Goal: Task Accomplishment & Management: Complete application form

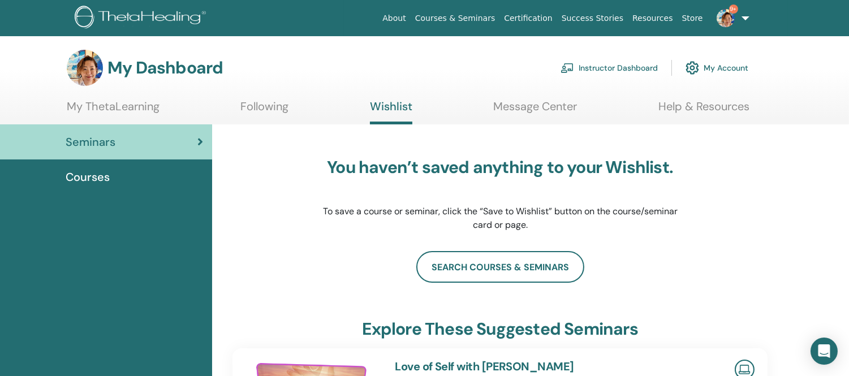
click at [607, 68] on link "Instructor Dashboard" at bounding box center [609, 67] width 97 height 25
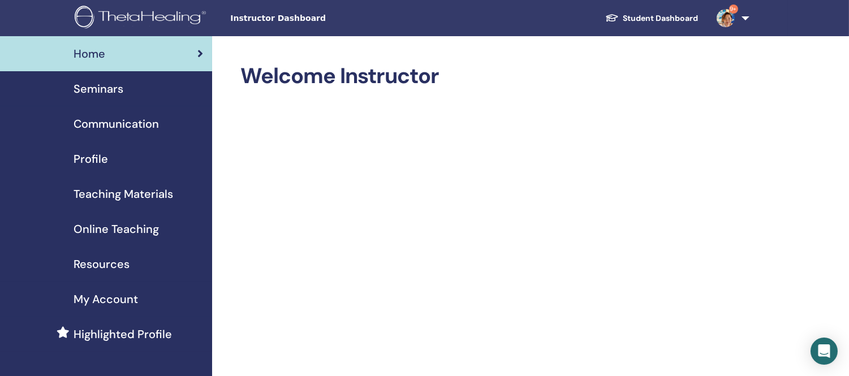
click at [94, 89] on span "Seminars" at bounding box center [99, 88] width 50 height 17
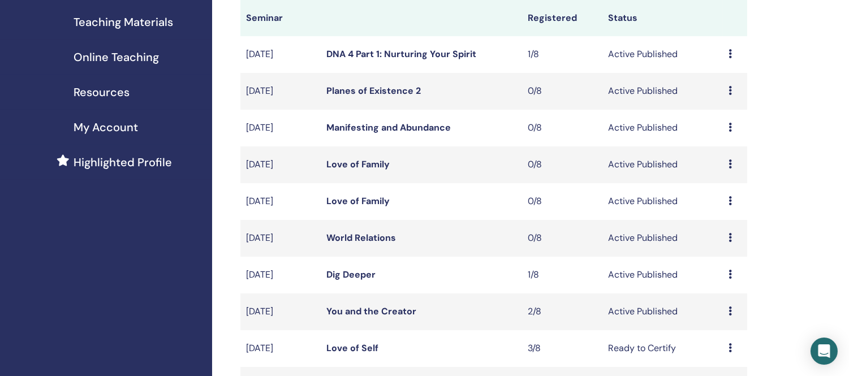
scroll to position [251, 0]
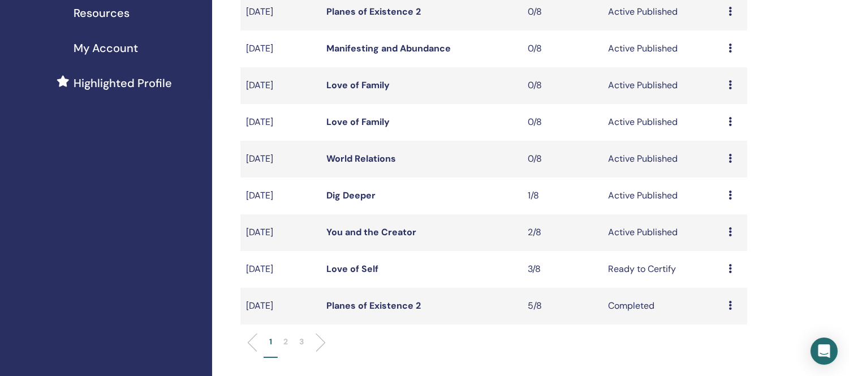
click at [347, 154] on link "World Relations" at bounding box center [361, 159] width 70 height 12
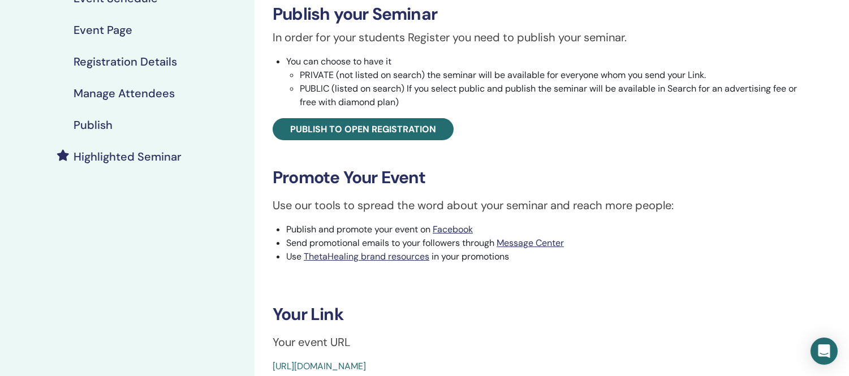
scroll to position [188, 0]
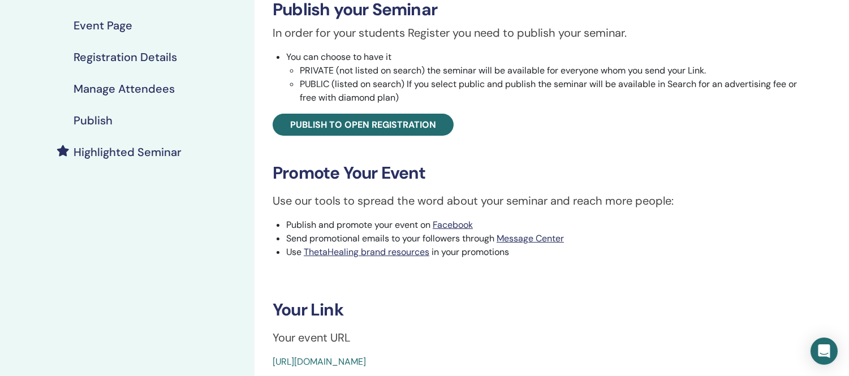
click at [100, 122] on h4 "Publish" at bounding box center [93, 121] width 39 height 14
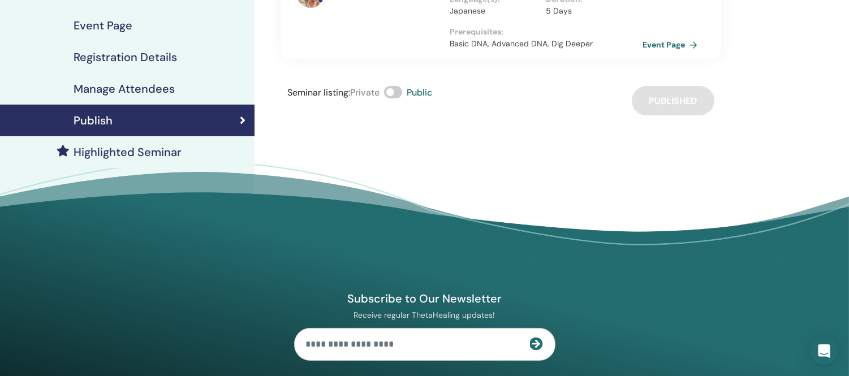
click at [389, 86] on span at bounding box center [393, 92] width 18 height 12
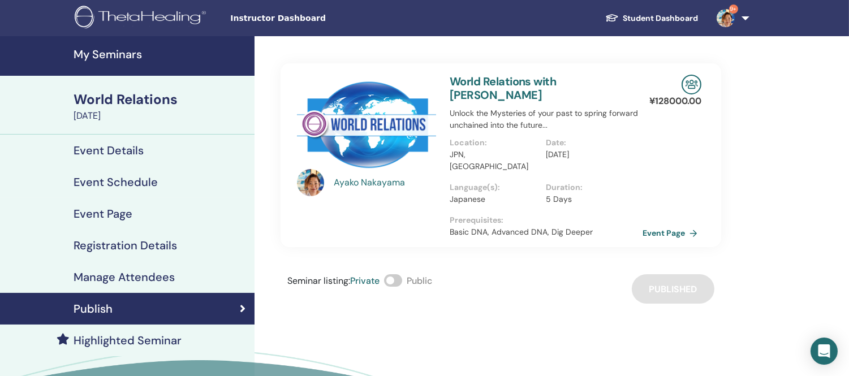
click at [132, 154] on h4 "Event Details" at bounding box center [109, 151] width 70 height 14
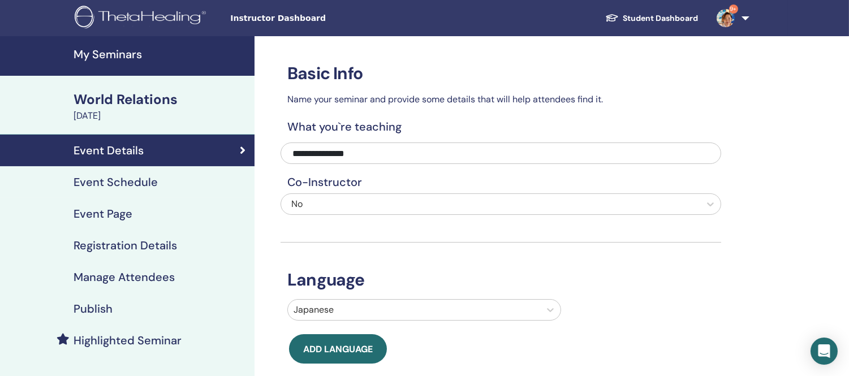
click at [126, 102] on div "World Relations" at bounding box center [161, 99] width 174 height 19
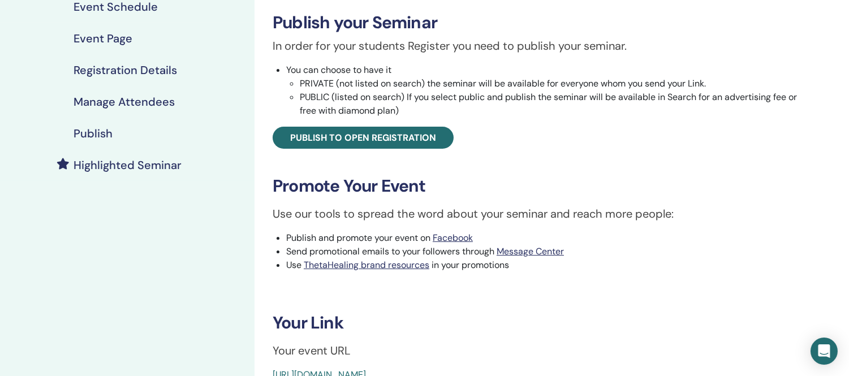
scroll to position [63, 0]
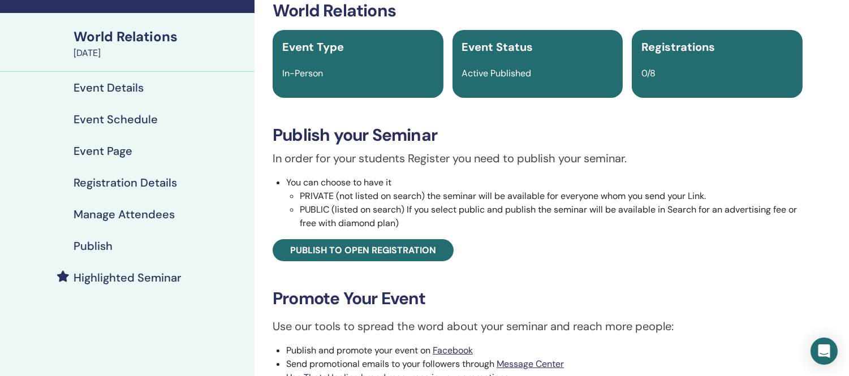
click at [81, 36] on div "World Relations" at bounding box center [161, 36] width 174 height 19
click at [335, 66] on div "Event Type In-Person" at bounding box center [358, 64] width 171 height 68
click at [122, 89] on h4 "Event Details" at bounding box center [109, 88] width 70 height 14
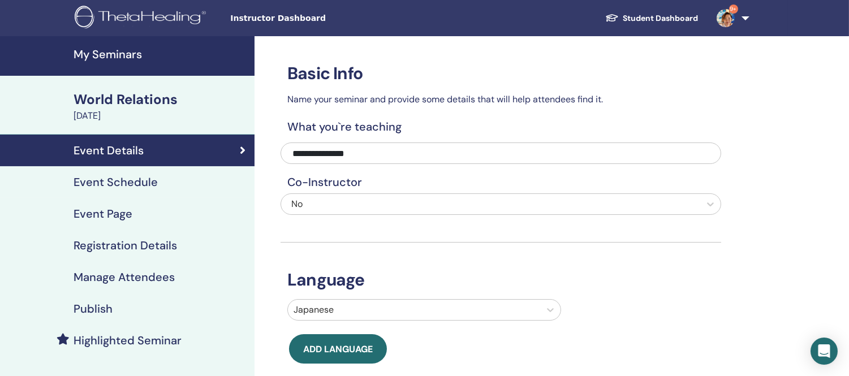
click at [127, 182] on h4 "Event Schedule" at bounding box center [116, 182] width 84 height 14
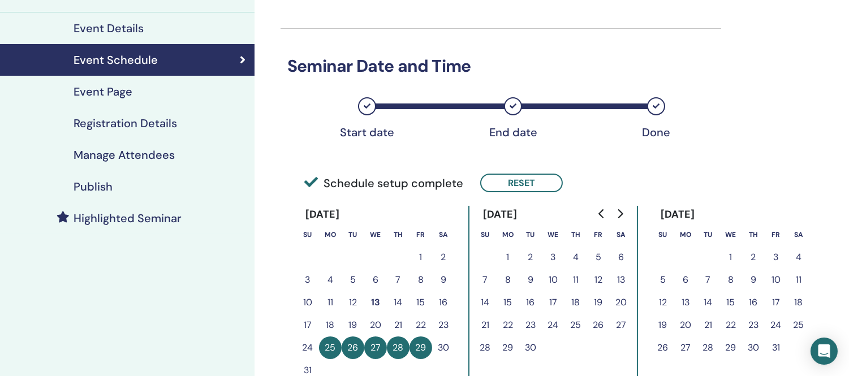
scroll to position [126, 0]
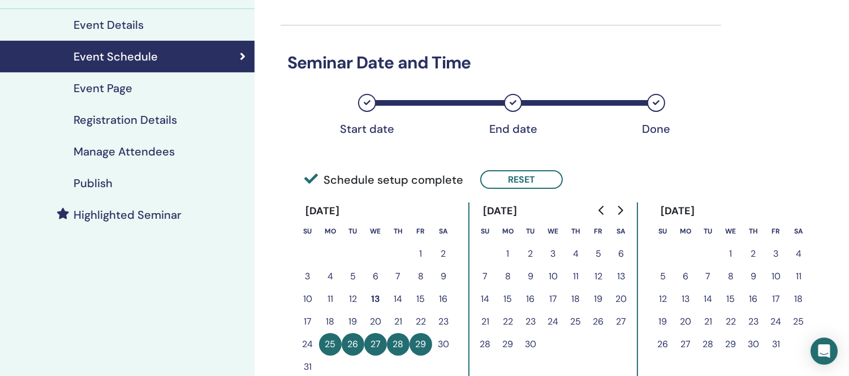
click at [111, 89] on h4 "Event Page" at bounding box center [103, 88] width 59 height 14
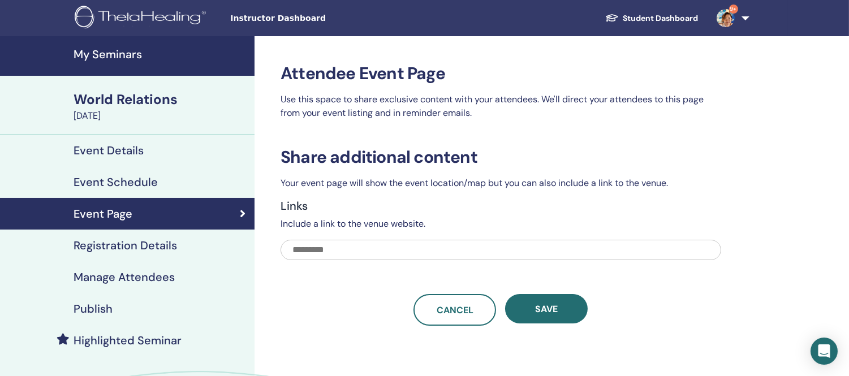
scroll to position [126, 0]
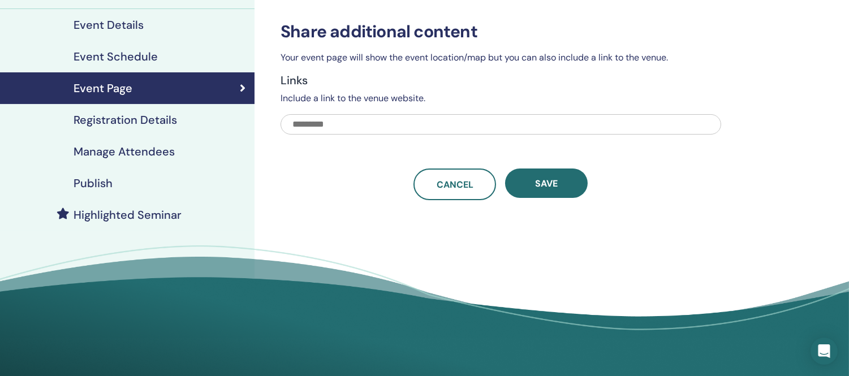
click at [122, 117] on h4 "Registration Details" at bounding box center [126, 120] width 104 height 14
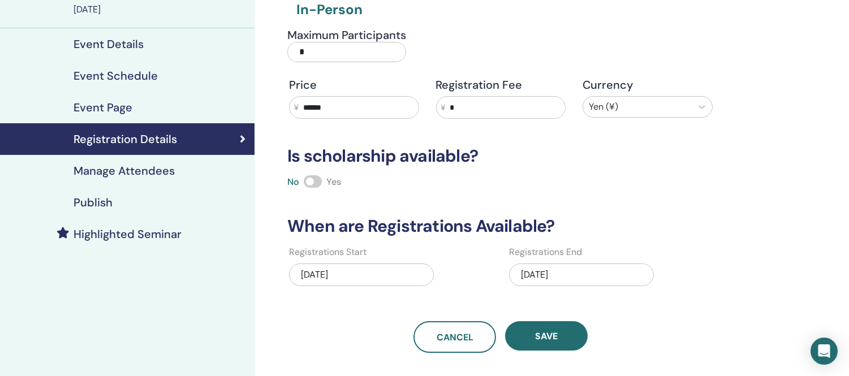
scroll to position [126, 0]
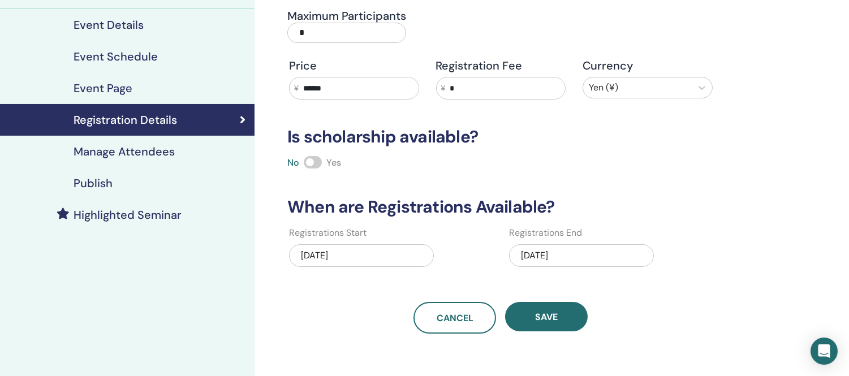
click at [127, 152] on h4 "Manage Attendees" at bounding box center [124, 152] width 101 height 14
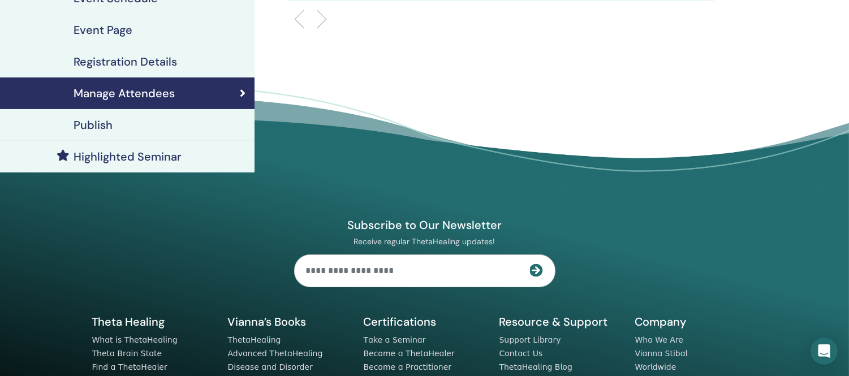
scroll to position [188, 0]
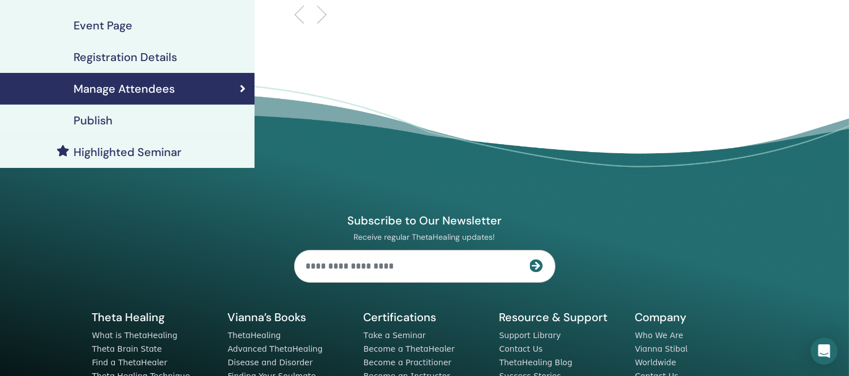
click at [92, 122] on h4 "Publish" at bounding box center [93, 121] width 39 height 14
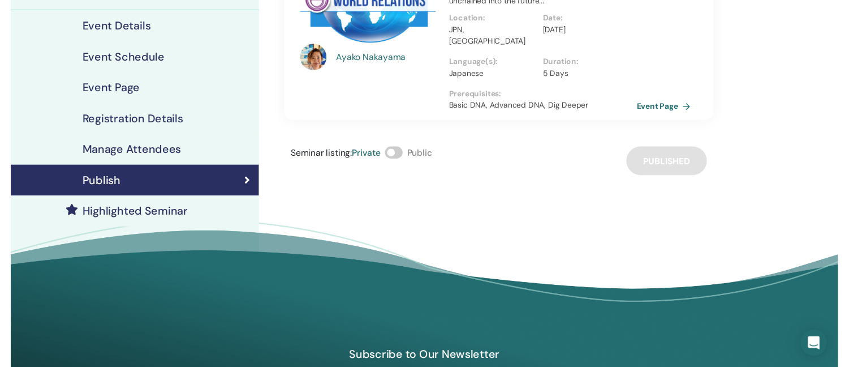
scroll to position [126, 0]
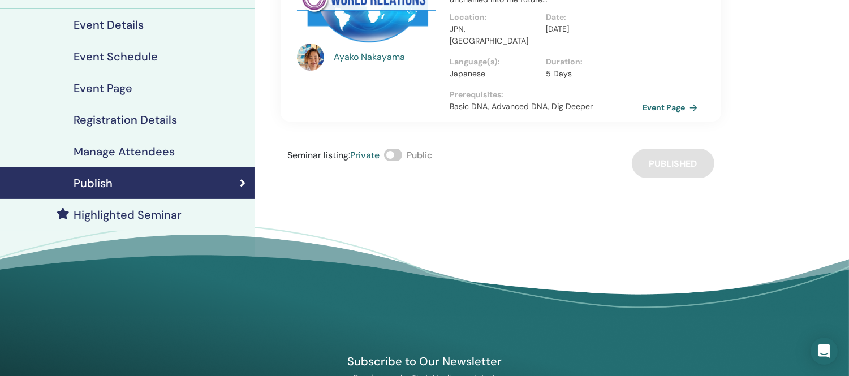
click at [105, 216] on h4 "Highlighted Seminar" at bounding box center [128, 215] width 108 height 14
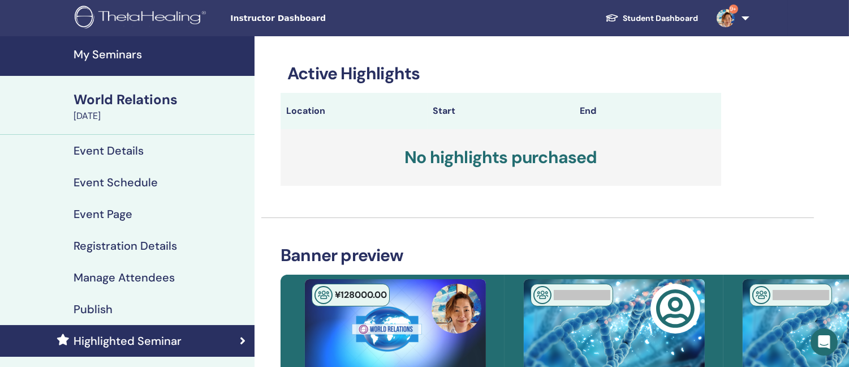
click at [117, 100] on div "World Relations" at bounding box center [161, 99] width 174 height 19
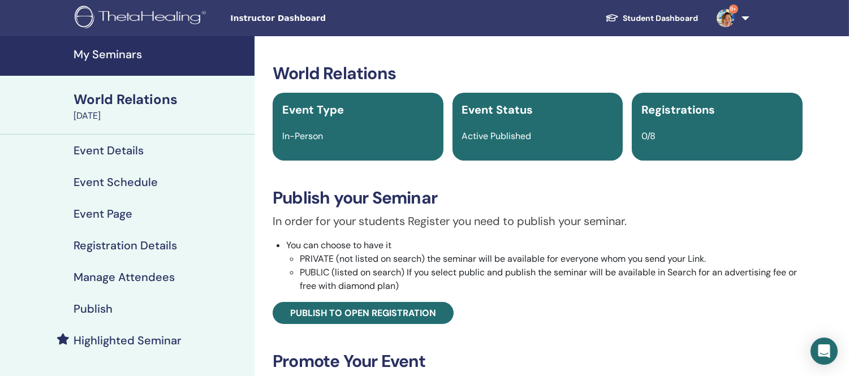
drag, startPoint x: 337, startPoint y: 127, endPoint x: 436, endPoint y: 133, distance: 99.2
click at [337, 127] on div "Event Type In-Person" at bounding box center [358, 127] width 171 height 68
click at [545, 145] on div "Event Status Active Published" at bounding box center [538, 127] width 171 height 68
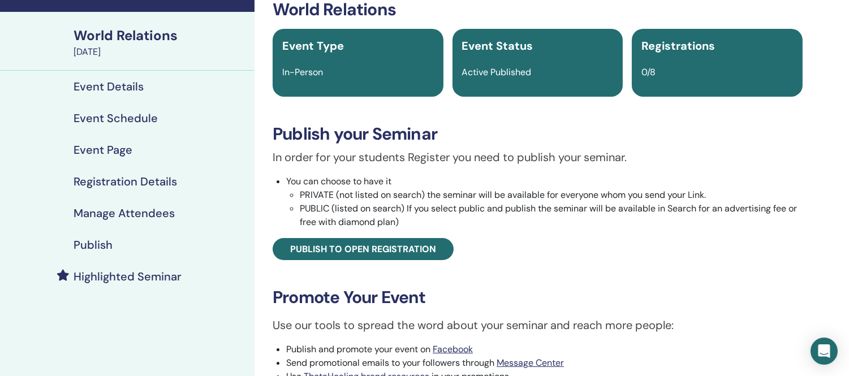
scroll to position [63, 0]
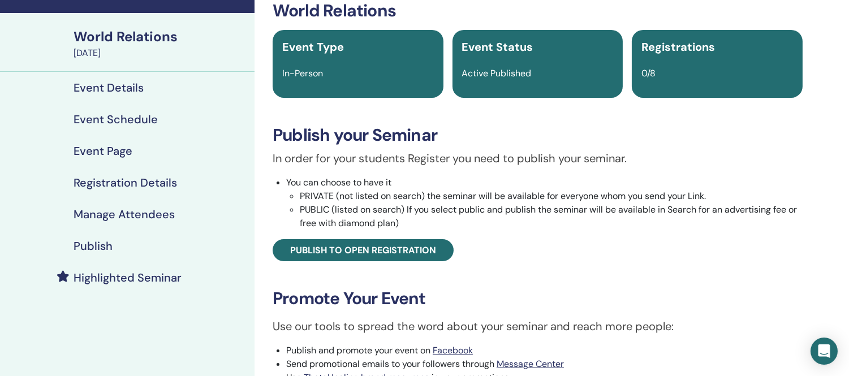
click at [569, 79] on div "Active Published" at bounding box center [538, 74] width 165 height 14
click at [751, 83] on div "Registrations 0/8" at bounding box center [717, 64] width 171 height 68
click at [123, 150] on h4 "Event Page" at bounding box center [103, 151] width 59 height 14
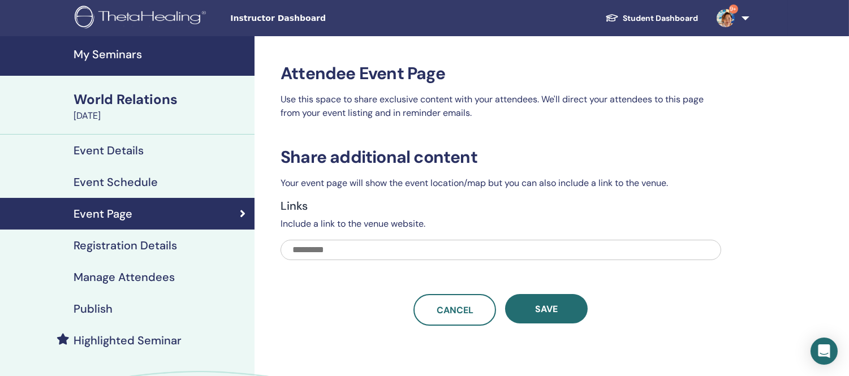
click at [122, 102] on div "World Relations" at bounding box center [161, 99] width 174 height 19
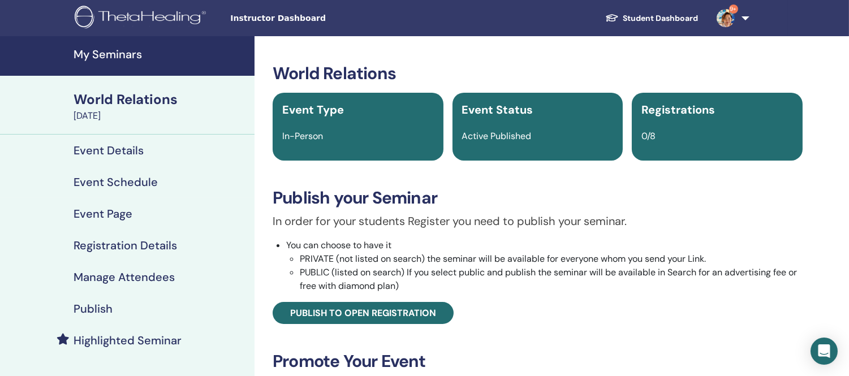
click at [131, 51] on h4 "My Seminars" at bounding box center [161, 55] width 174 height 14
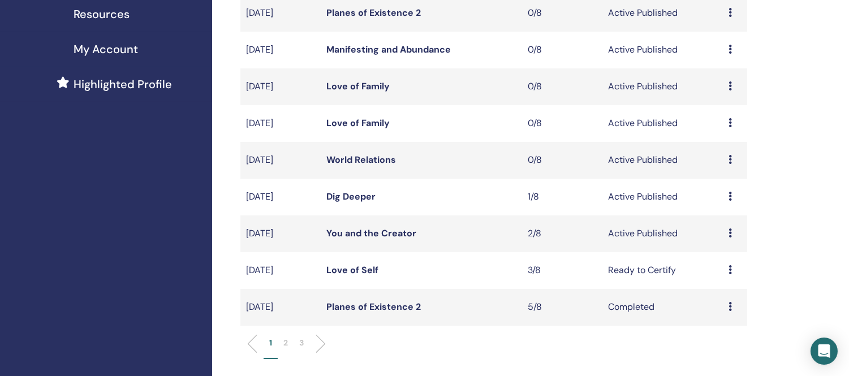
scroll to position [251, 0]
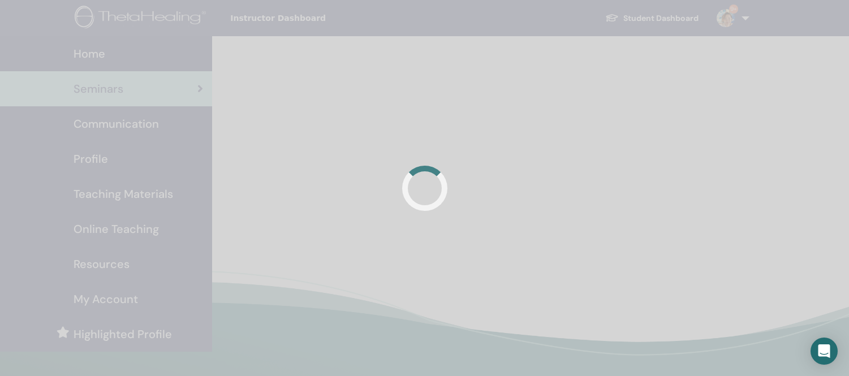
scroll to position [251, 0]
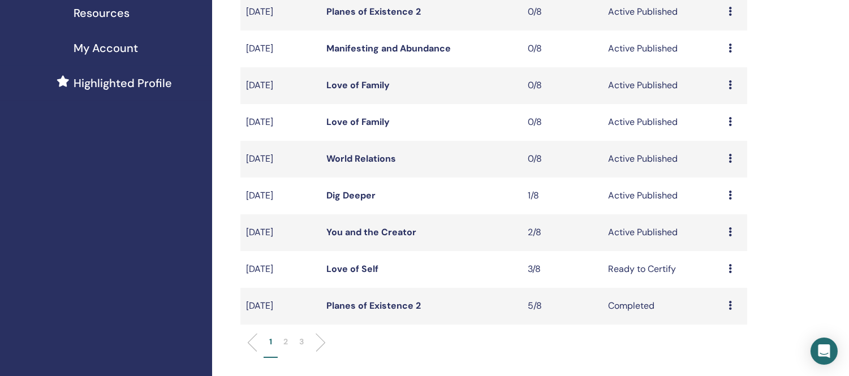
click at [359, 157] on link "World Relations" at bounding box center [361, 159] width 70 height 12
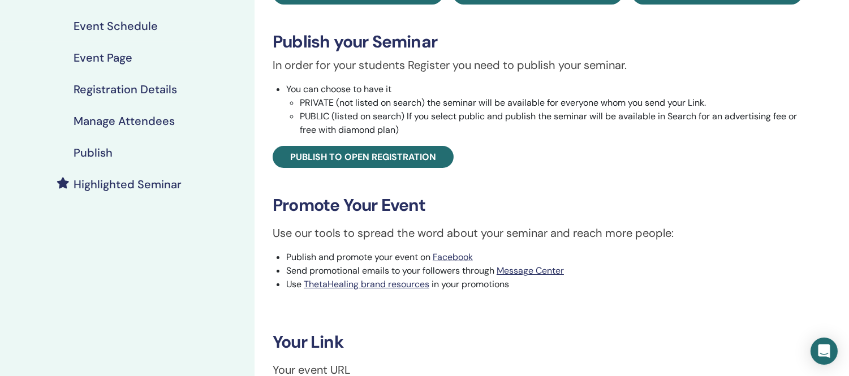
scroll to position [126, 0]
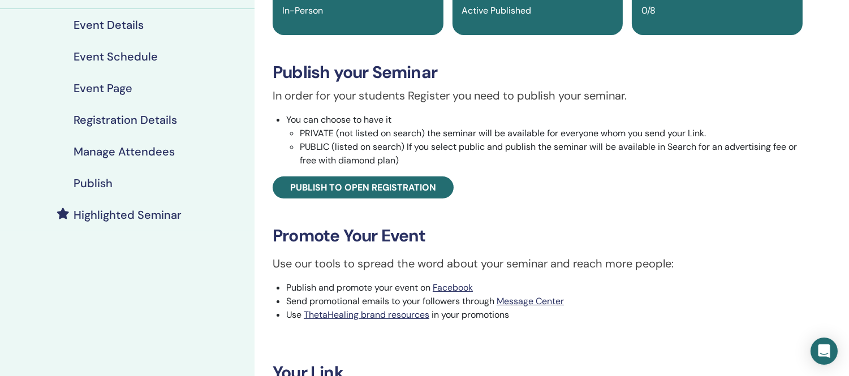
click at [100, 182] on h4 "Publish" at bounding box center [93, 184] width 39 height 14
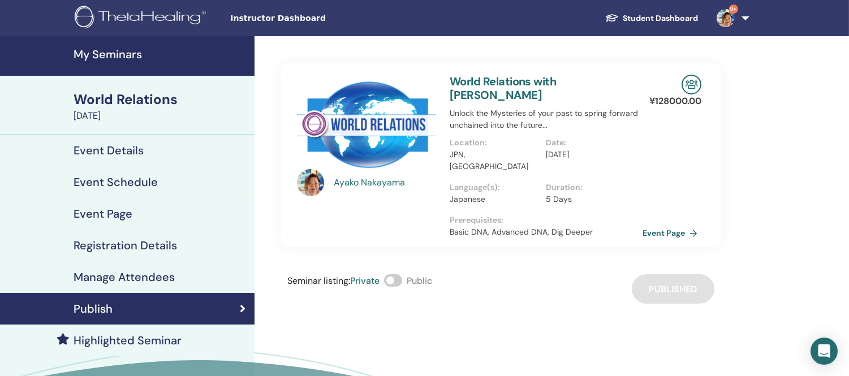
click at [128, 49] on h4 "My Seminars" at bounding box center [161, 55] width 174 height 14
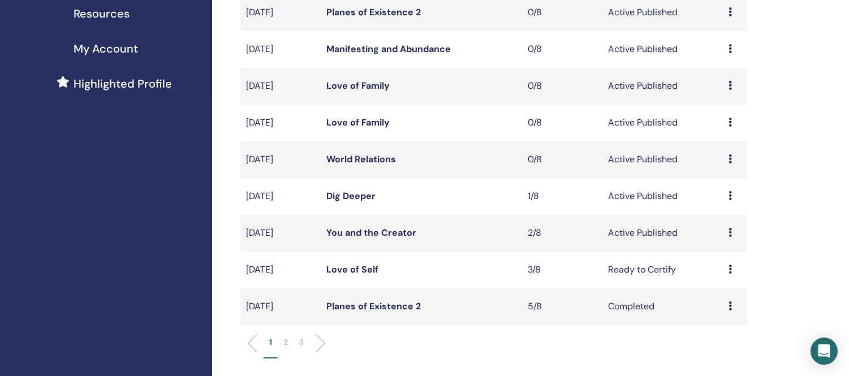
scroll to position [251, 0]
click at [732, 157] on div "Preview Edit Attendees Cancel" at bounding box center [735, 159] width 13 height 14
click at [733, 158] on li "Preview" at bounding box center [724, 166] width 61 height 17
click at [729, 157] on icon at bounding box center [730, 158] width 3 height 9
click at [819, 161] on div "My Seminars You can customize the filter to explore upcoming seminars beyond th…" at bounding box center [530, 316] width 637 height 1063
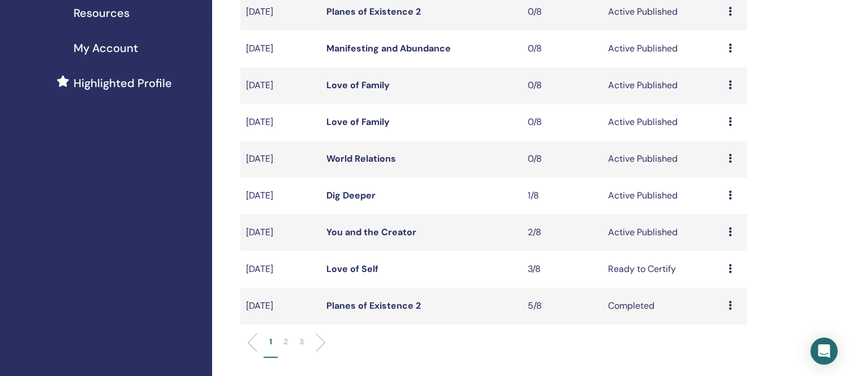
click at [731, 159] on icon at bounding box center [730, 158] width 3 height 9
click at [707, 218] on p "Cancel" at bounding box center [723, 220] width 43 height 14
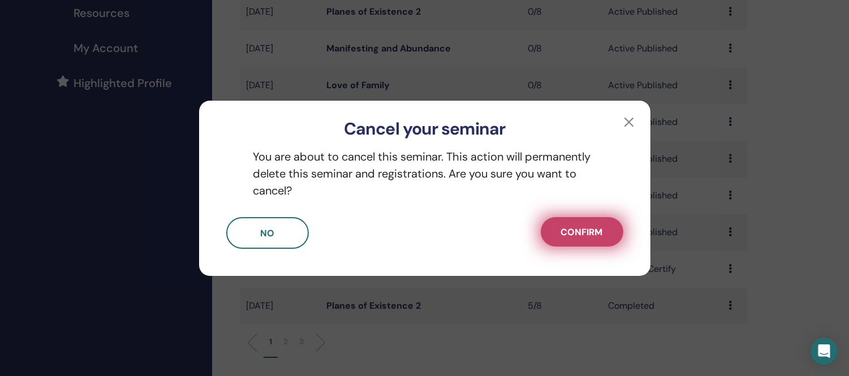
click at [580, 237] on span "Confirm" at bounding box center [582, 232] width 42 height 12
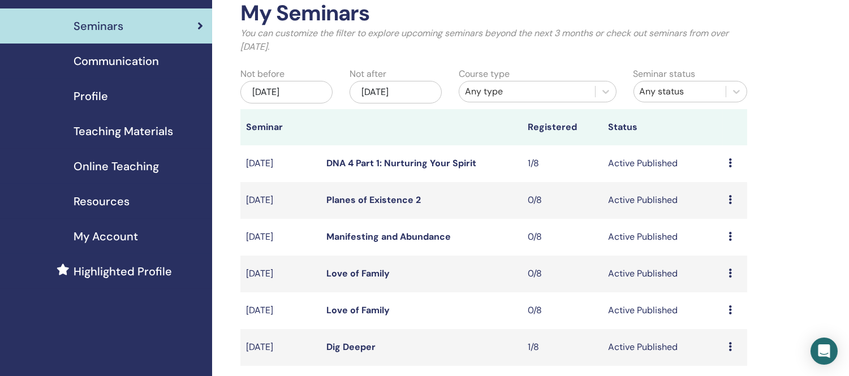
scroll to position [0, 0]
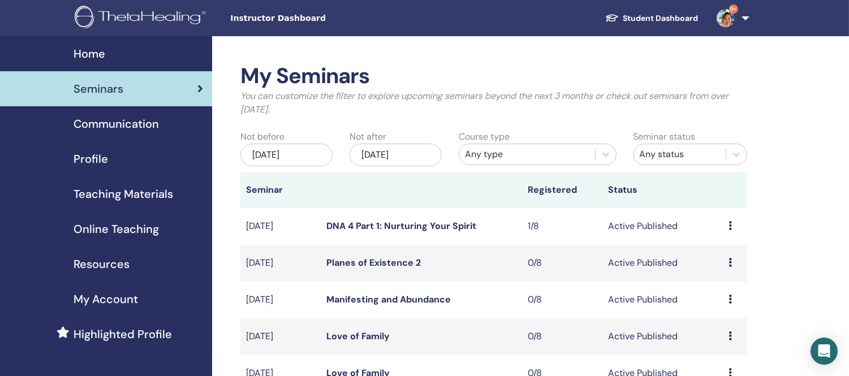
click at [106, 81] on span "Seminars" at bounding box center [99, 88] width 50 height 17
click at [81, 49] on span "Home" at bounding box center [90, 53] width 32 height 17
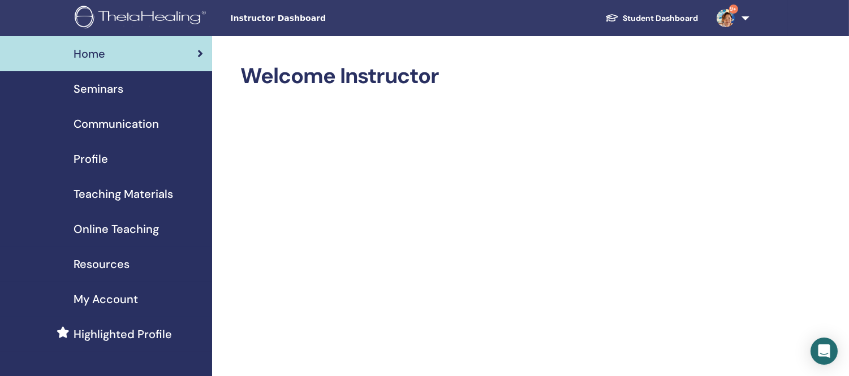
click at [105, 88] on span "Seminars" at bounding box center [99, 88] width 50 height 17
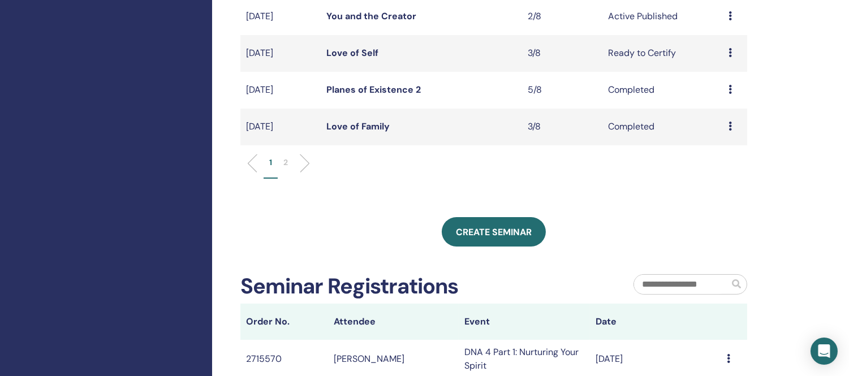
scroll to position [440, 0]
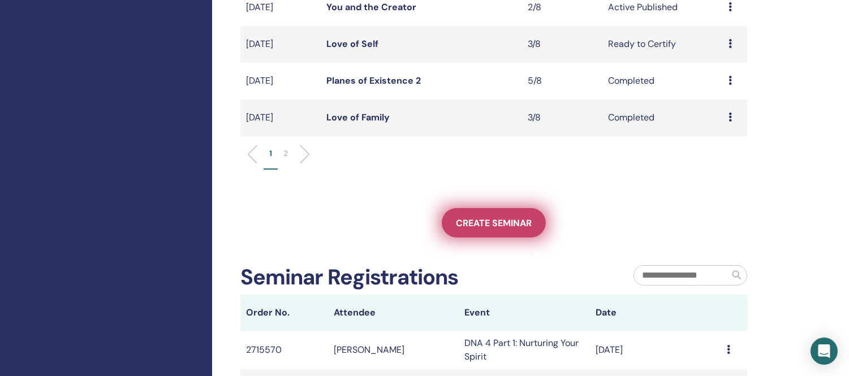
click at [499, 218] on span "Create seminar" at bounding box center [494, 223] width 76 height 12
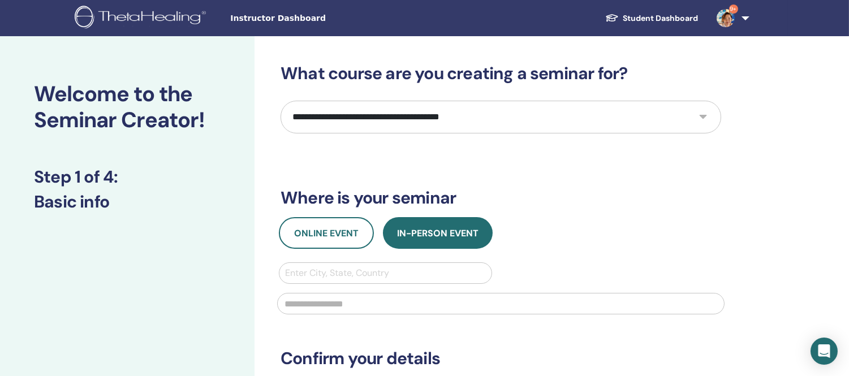
click at [664, 118] on select "**********" at bounding box center [501, 117] width 441 height 33
select select "**"
click at [281, 101] on select "**********" at bounding box center [501, 117] width 441 height 33
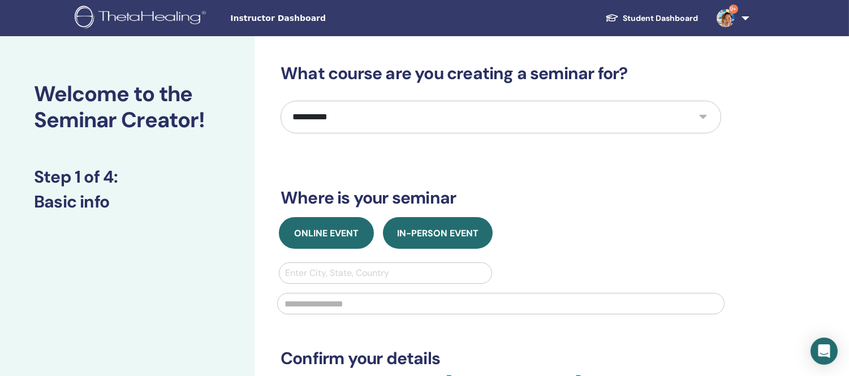
click at [324, 236] on span "Online Event" at bounding box center [326, 233] width 65 height 12
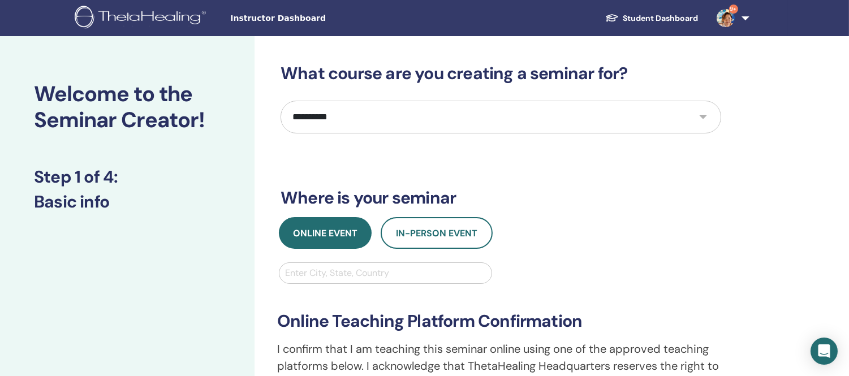
click at [309, 274] on div at bounding box center [385, 273] width 201 height 16
type input "*****"
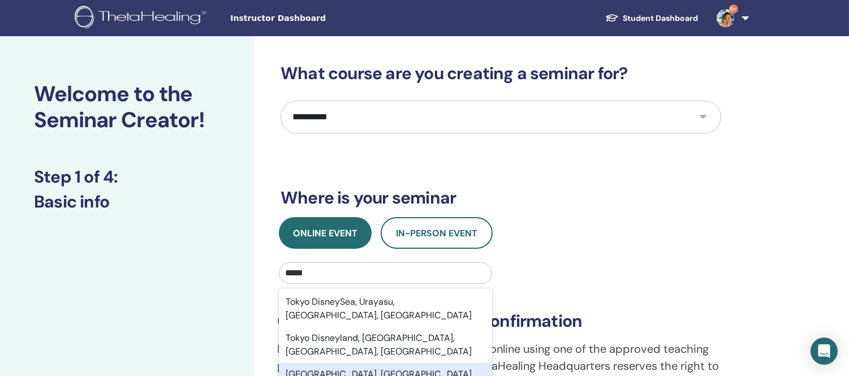
click at [326, 363] on div "[GEOGRAPHIC_DATA], [GEOGRAPHIC_DATA]" at bounding box center [385, 374] width 213 height 23
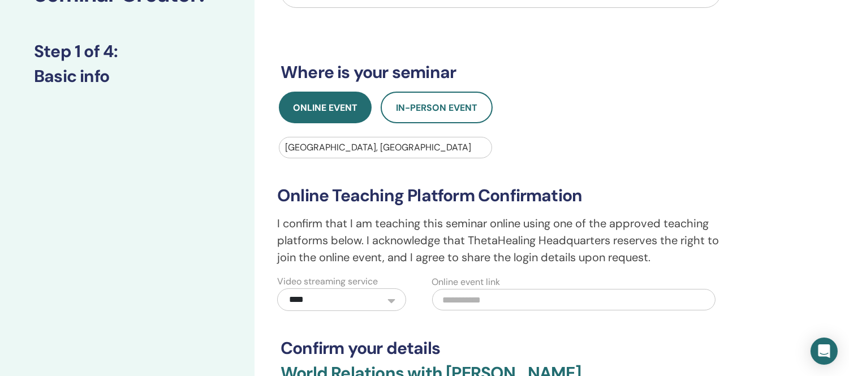
scroll to position [188, 0]
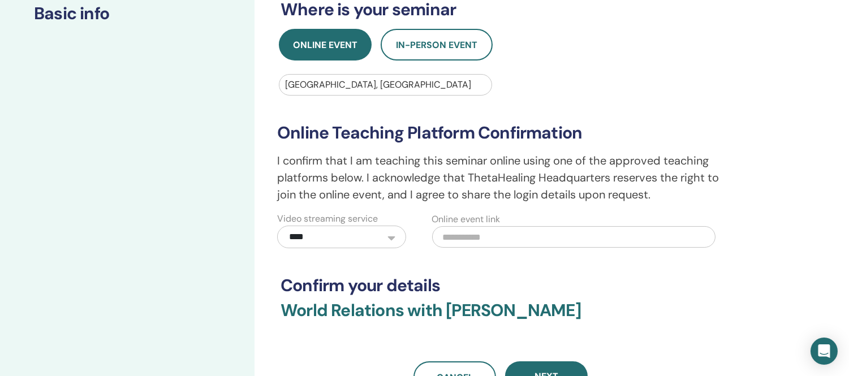
click at [512, 243] on input "text" at bounding box center [573, 237] width 283 height 22
paste input "**********"
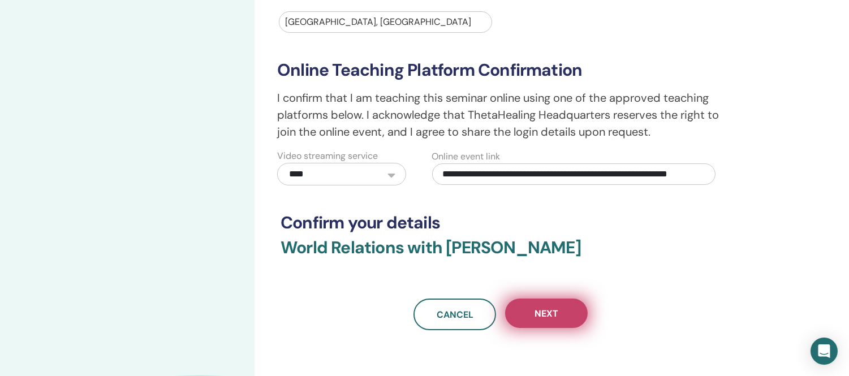
type input "**********"
click at [560, 313] on button "Next" at bounding box center [546, 313] width 83 height 29
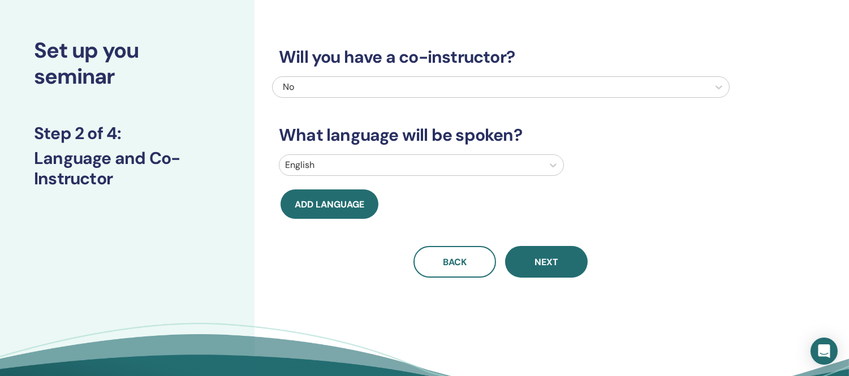
scroll to position [63, 0]
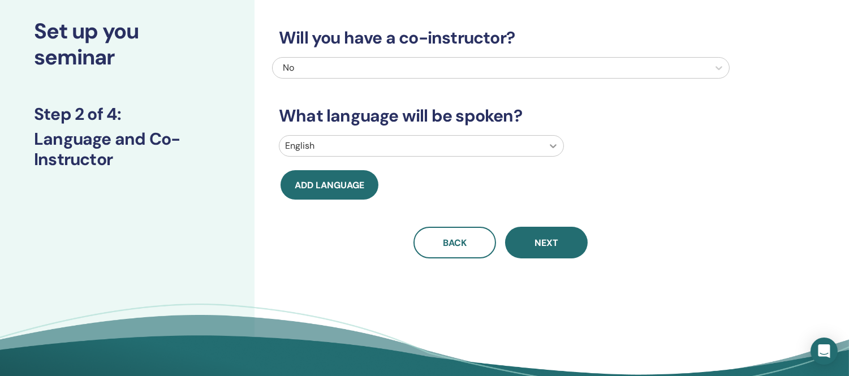
click at [548, 146] on icon at bounding box center [553, 145] width 11 height 11
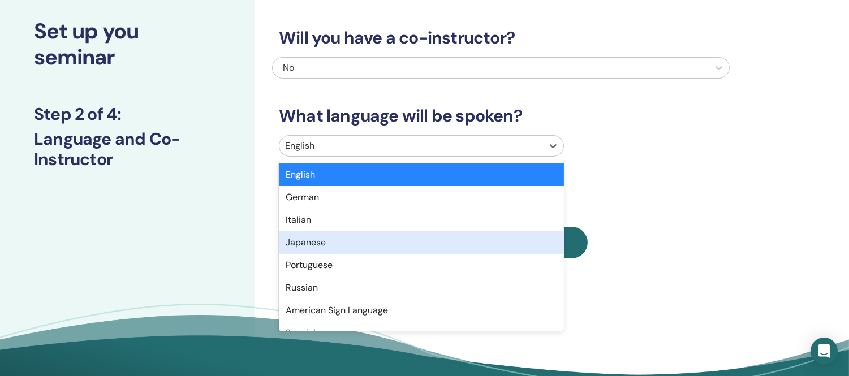
click at [302, 247] on div "Japanese" at bounding box center [421, 242] width 285 height 23
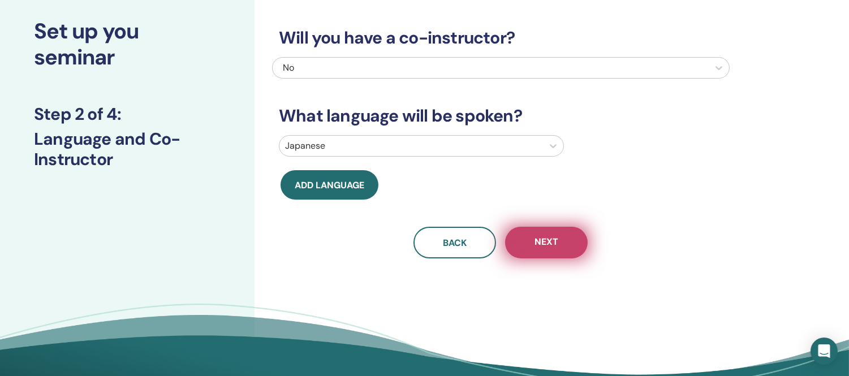
click at [560, 244] on button "Next" at bounding box center [546, 243] width 83 height 32
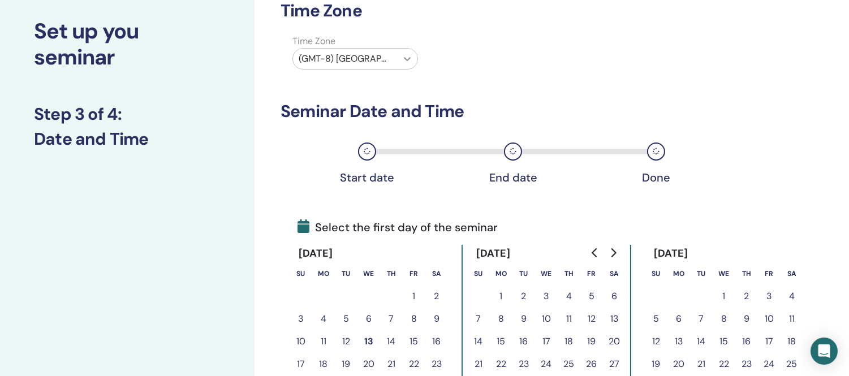
click at [408, 59] on icon at bounding box center [407, 59] width 7 height 4
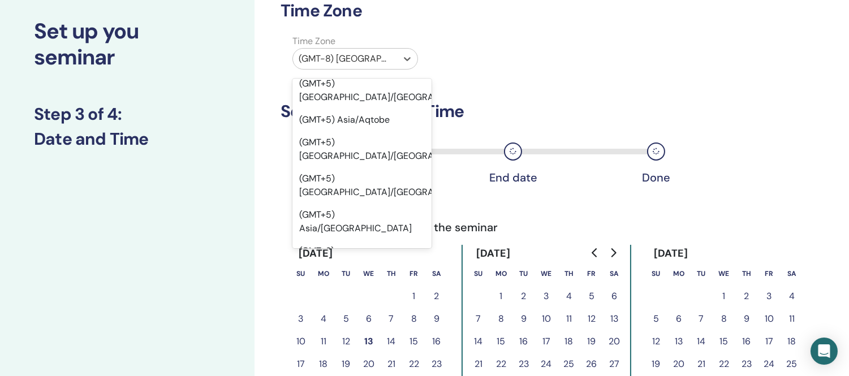
scroll to position [9724, 0]
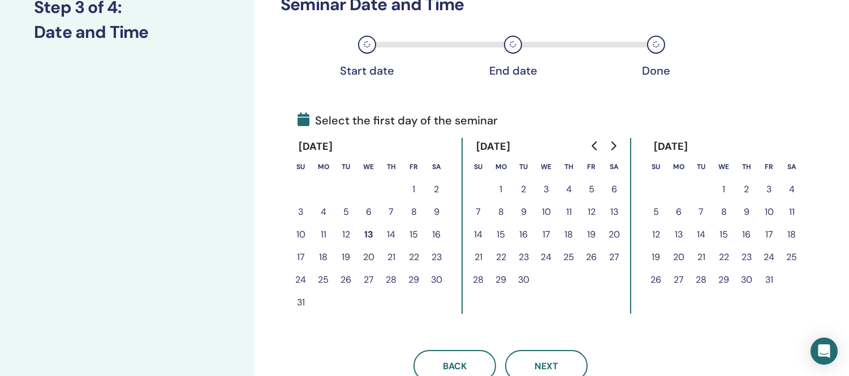
scroll to position [188, 0]
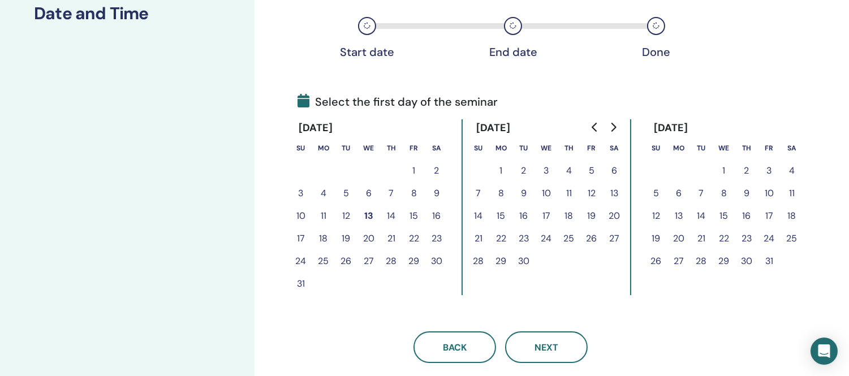
click at [324, 259] on button "25" at bounding box center [323, 261] width 23 height 23
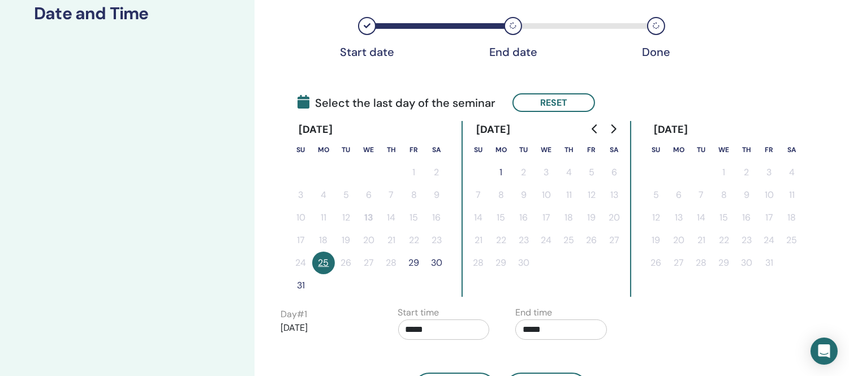
click at [416, 261] on button "29" at bounding box center [414, 263] width 23 height 23
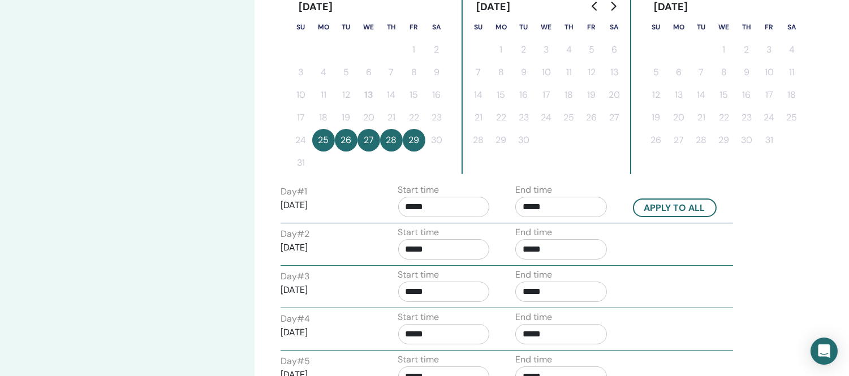
scroll to position [314, 0]
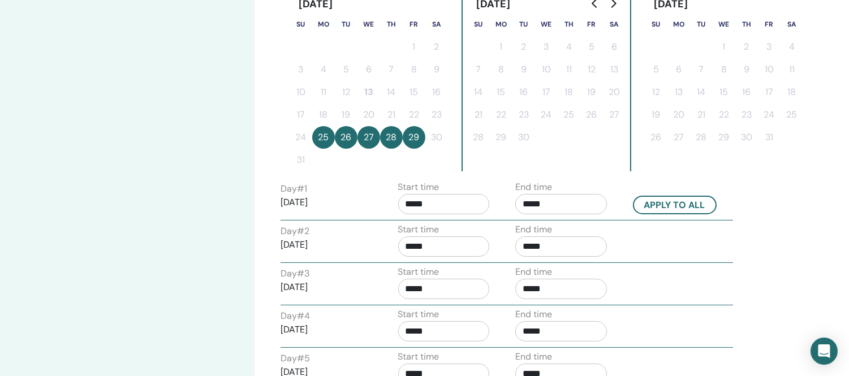
click at [453, 200] on input "*****" at bounding box center [444, 204] width 92 height 20
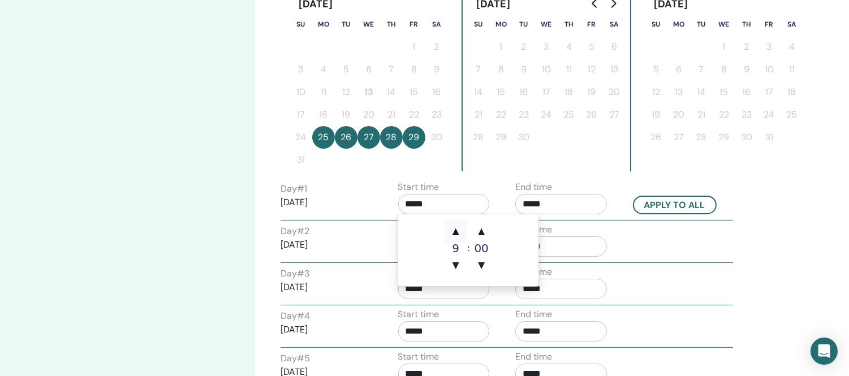
click at [459, 234] on span "▲" at bounding box center [456, 231] width 23 height 23
type input "*****"
click at [575, 199] on input "*****" at bounding box center [561, 204] width 92 height 20
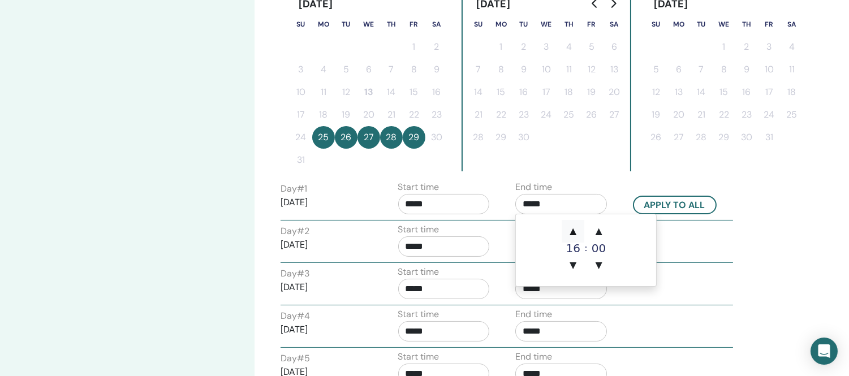
click at [574, 231] on span "▲" at bounding box center [573, 231] width 23 height 23
type input "*****"
drag, startPoint x: 671, startPoint y: 201, endPoint x: 661, endPoint y: 205, distance: 10.9
click at [671, 201] on button "Apply to all" at bounding box center [675, 205] width 84 height 19
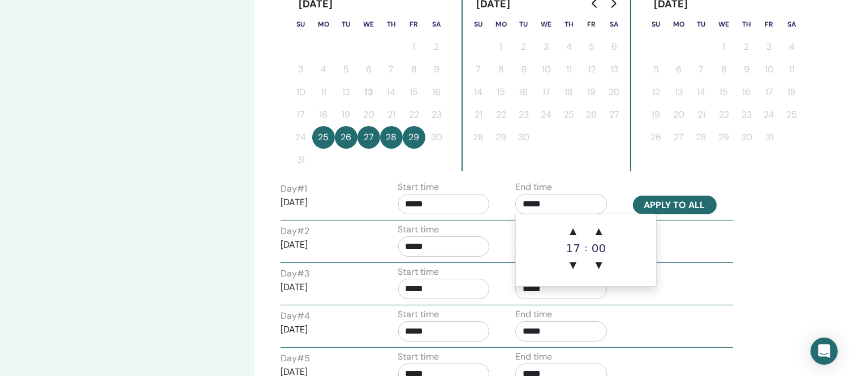
type input "*****"
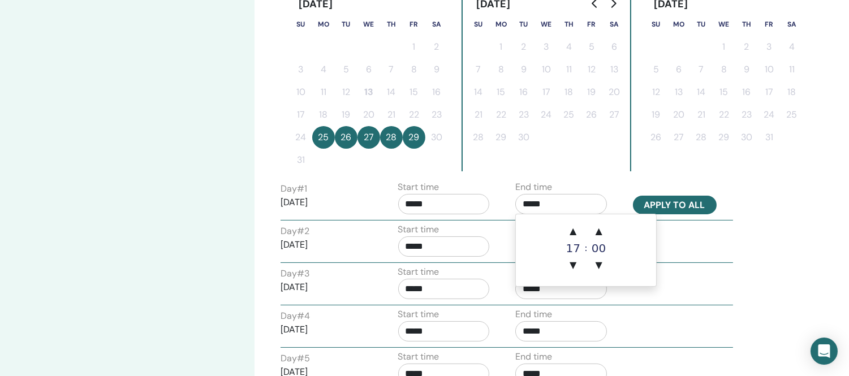
type input "*****"
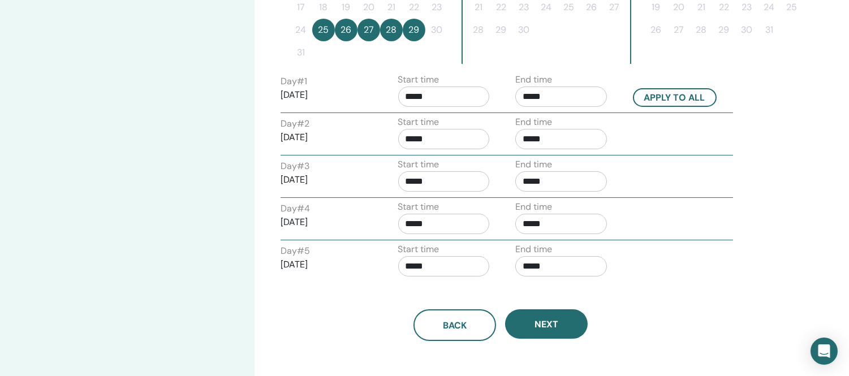
scroll to position [440, 0]
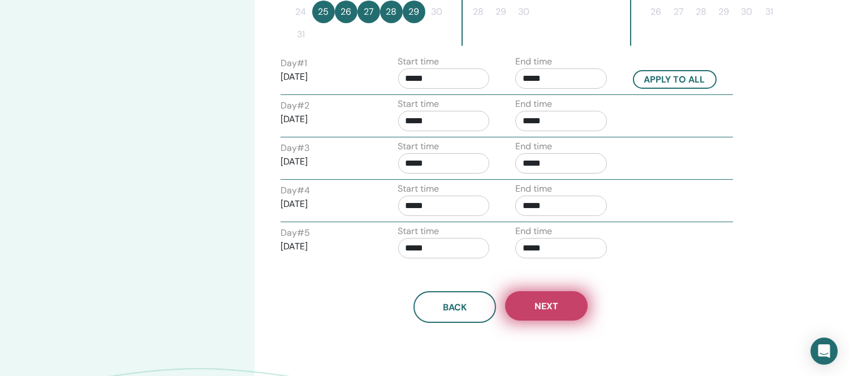
click at [558, 308] on button "Next" at bounding box center [546, 305] width 83 height 29
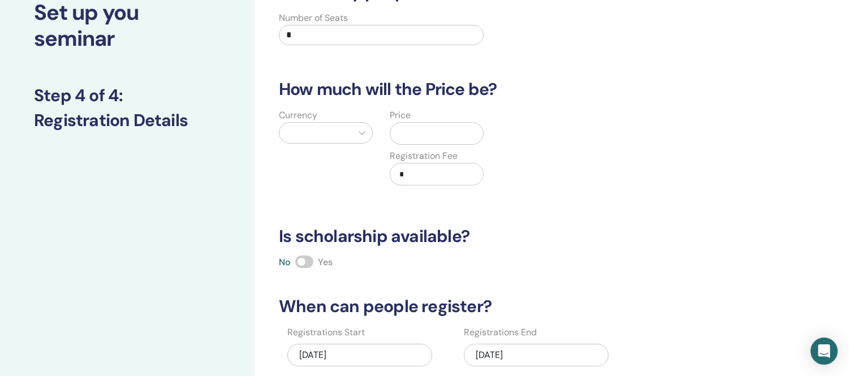
scroll to position [0, 0]
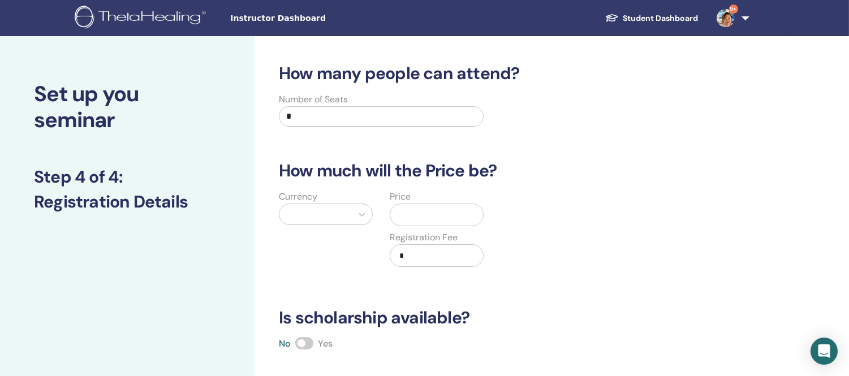
click at [323, 119] on input "*" at bounding box center [381, 116] width 205 height 20
type input "*"
click at [359, 213] on icon at bounding box center [361, 214] width 11 height 11
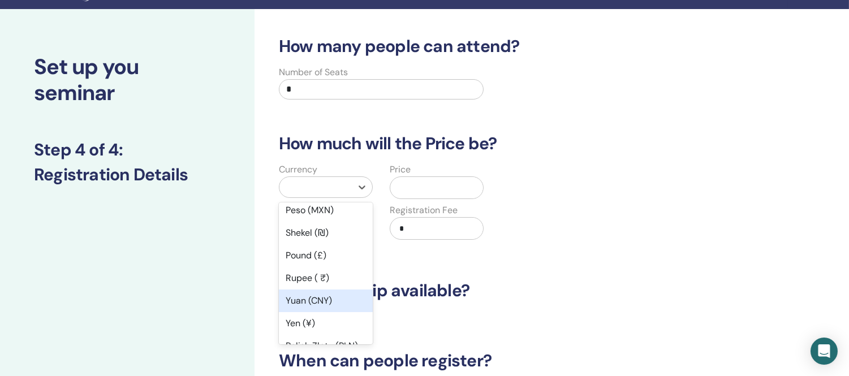
scroll to position [126, 0]
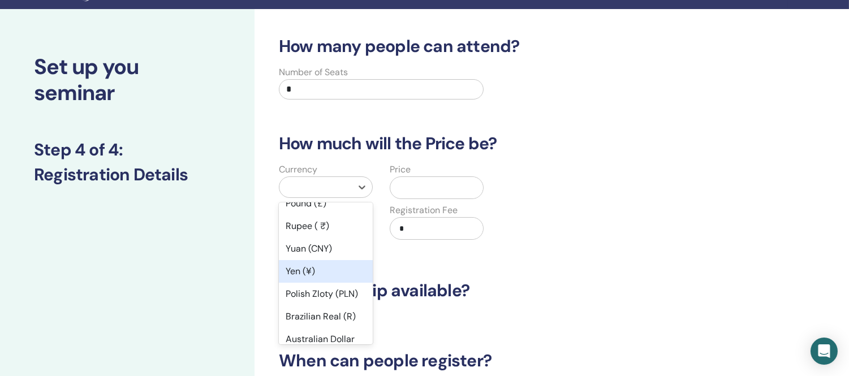
click at [316, 272] on div "Yen (¥)" at bounding box center [326, 271] width 94 height 23
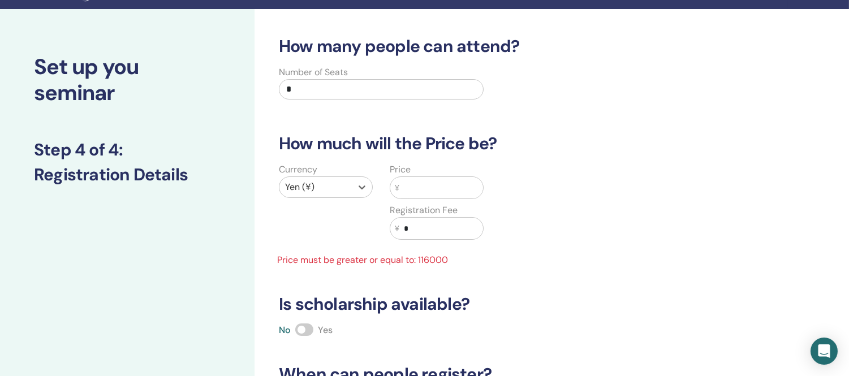
click at [450, 188] on input "text" at bounding box center [441, 188] width 84 height 22
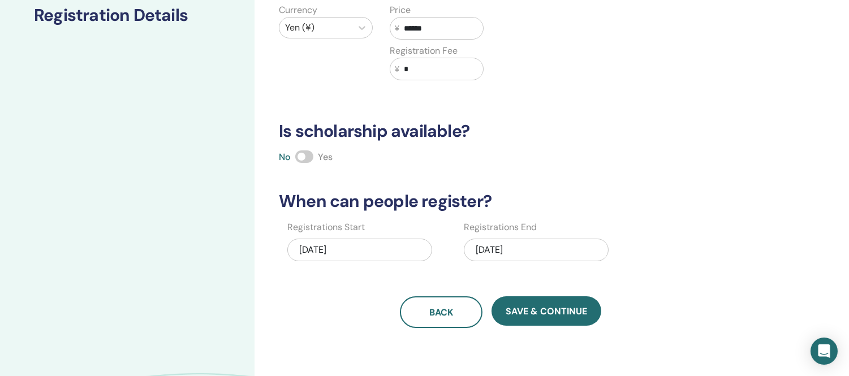
scroll to position [216, 0]
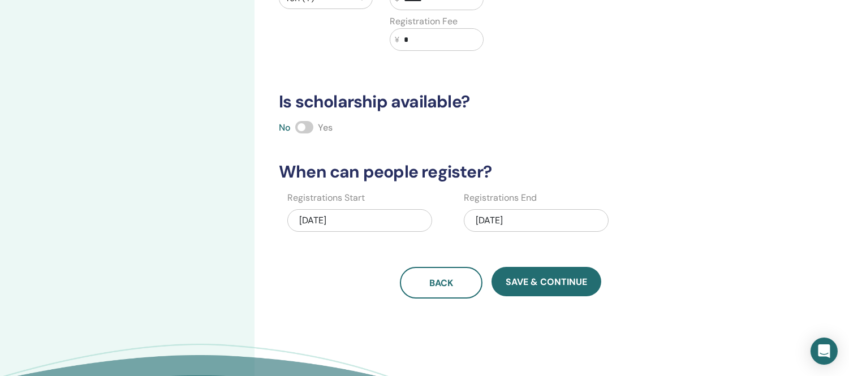
type input "******"
click at [548, 221] on div "08/29/2025" at bounding box center [536, 220] width 145 height 23
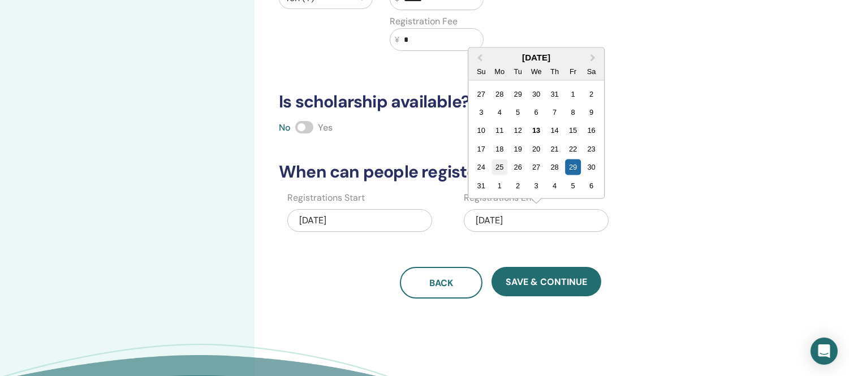
click at [499, 168] on div "25" at bounding box center [499, 167] width 15 height 15
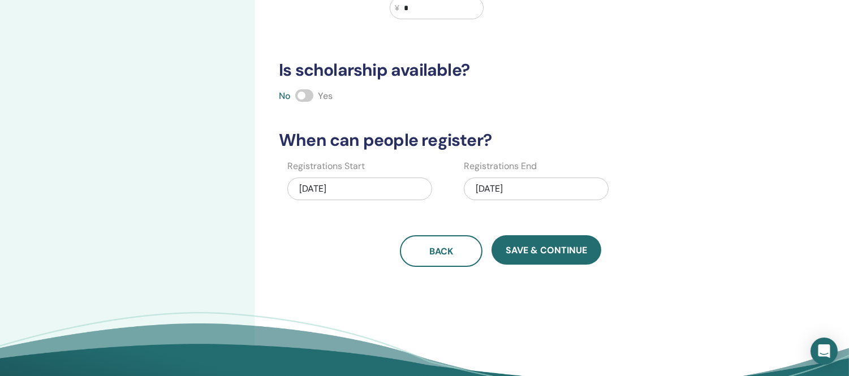
scroll to position [251, 0]
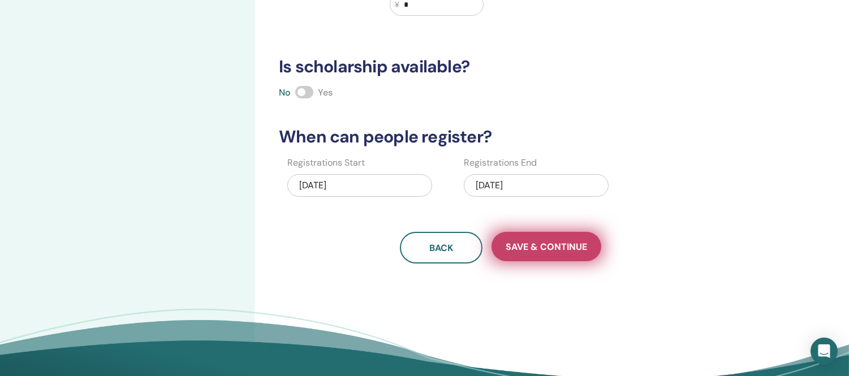
click at [553, 241] on span "Save & Continue" at bounding box center [546, 247] width 81 height 12
